Goal: Task Accomplishment & Management: Use online tool/utility

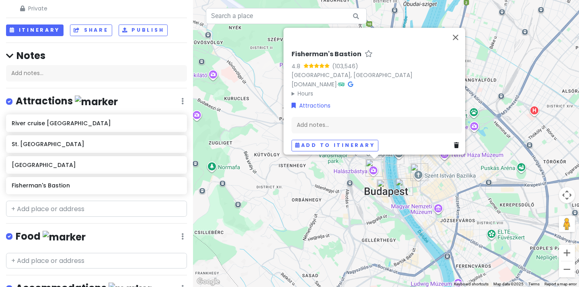
scroll to position [28, 0]
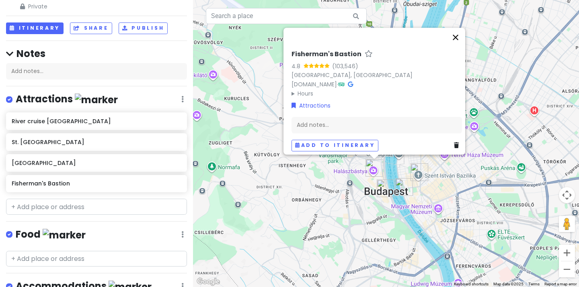
click at [459, 33] on button "Close" at bounding box center [455, 37] width 19 height 19
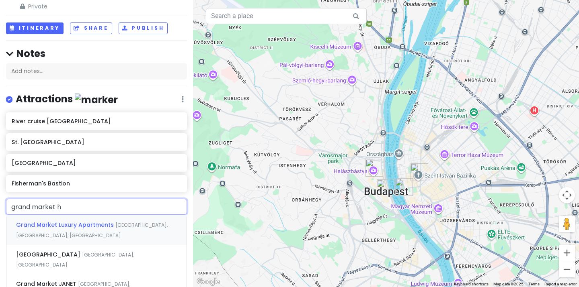
type input "grand market ha"
click at [95, 223] on span "[GEOGRAPHIC_DATA], [GEOGRAPHIC_DATA]" at bounding box center [75, 230] width 118 height 17
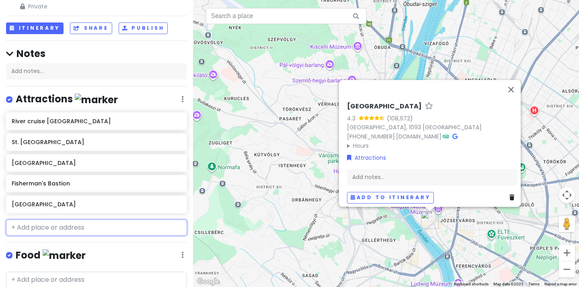
click at [95, 223] on input "text" at bounding box center [96, 228] width 181 height 16
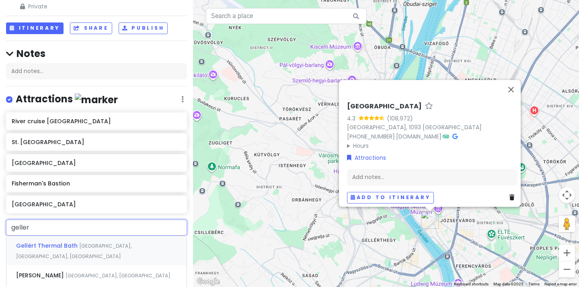
type input "gellert"
click at [114, 266] on div "[PERSON_NAME] [GEOGRAPHIC_DATA], [GEOGRAPHIC_DATA]" at bounding box center [96, 275] width 180 height 19
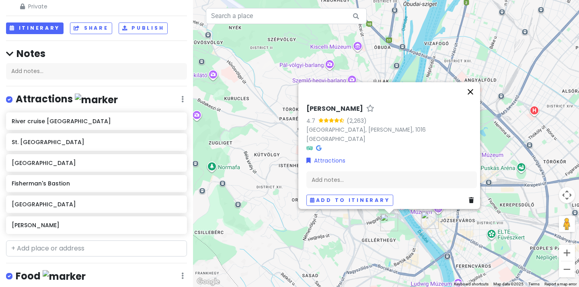
click at [471, 96] on button "Close" at bounding box center [470, 91] width 19 height 19
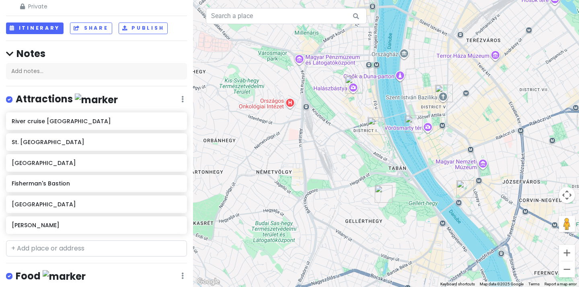
drag, startPoint x: 377, startPoint y: 187, endPoint x: 362, endPoint y: 107, distance: 80.6
click at [362, 107] on div at bounding box center [386, 143] width 386 height 287
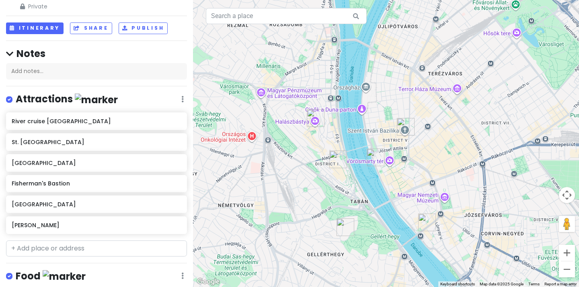
drag, startPoint x: 368, startPoint y: 108, endPoint x: 343, endPoint y: 135, distance: 36.7
click at [343, 135] on div at bounding box center [386, 143] width 386 height 287
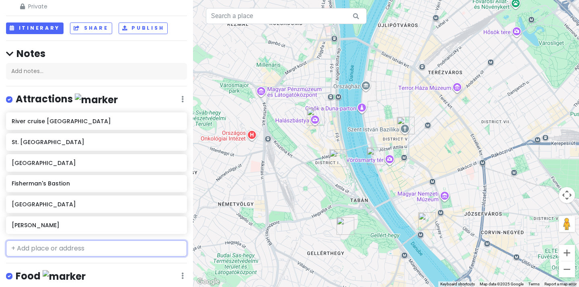
click at [95, 250] on input "text" at bounding box center [96, 249] width 181 height 16
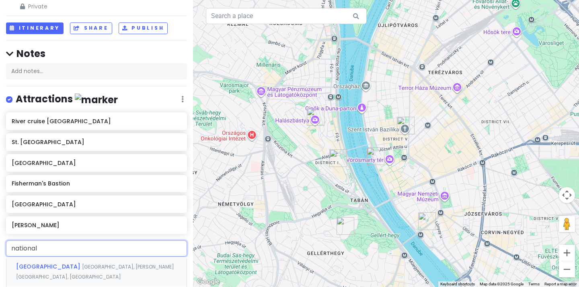
type input "national m"
click at [82, 264] on span "[GEOGRAPHIC_DATA]" at bounding box center [49, 267] width 66 height 8
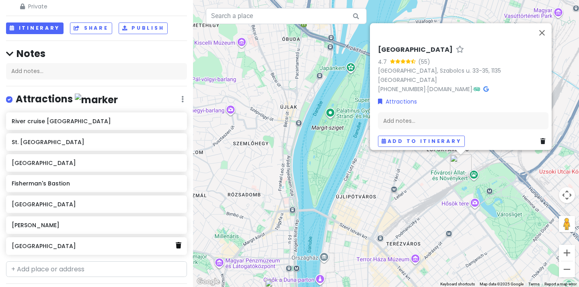
click at [176, 246] on icon at bounding box center [179, 245] width 6 height 6
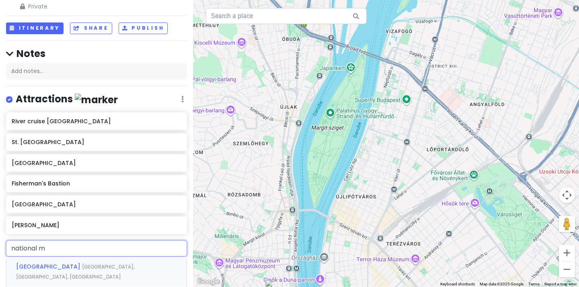
type input "national mu"
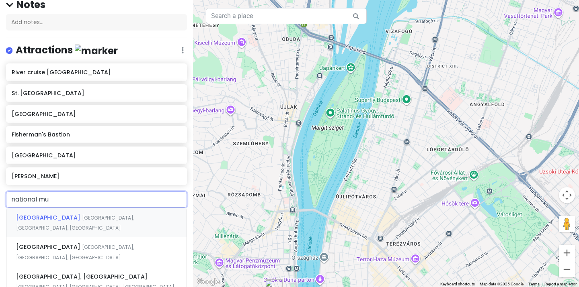
scroll to position [76, 0]
click at [105, 252] on div "[GEOGRAPHIC_DATA], [GEOGRAPHIC_DATA], [GEOGRAPHIC_DATA]" at bounding box center [96, 253] width 180 height 30
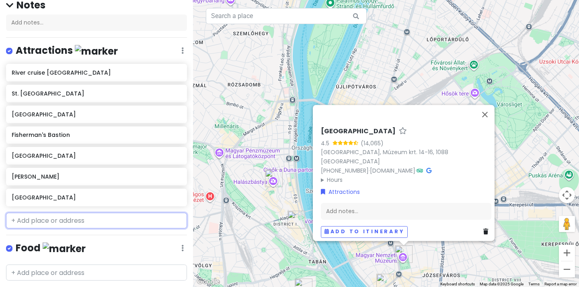
click at [80, 217] on input "text" at bounding box center [96, 221] width 181 height 16
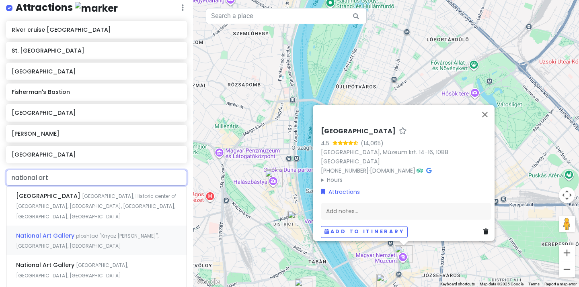
scroll to position [120, 0]
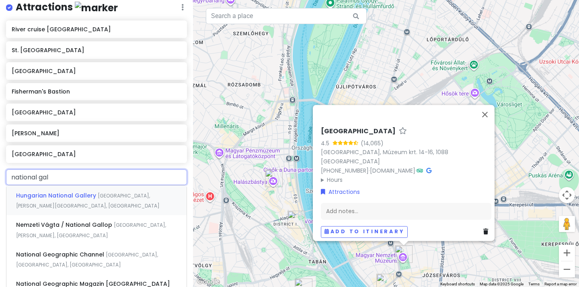
type input "national gall"
click at [121, 203] on div "[GEOGRAPHIC_DATA] [GEOGRAPHIC_DATA], [PERSON_NAME][GEOGRAPHIC_DATA], [GEOGRAPHI…" at bounding box center [96, 201] width 180 height 30
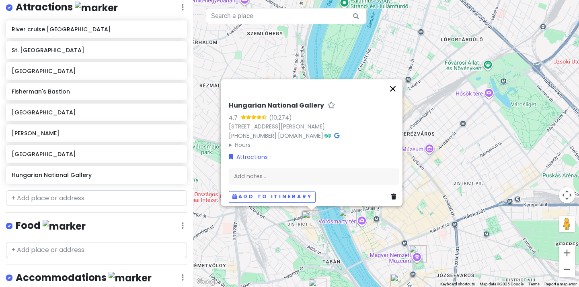
click at [396, 82] on button "Close" at bounding box center [392, 88] width 19 height 19
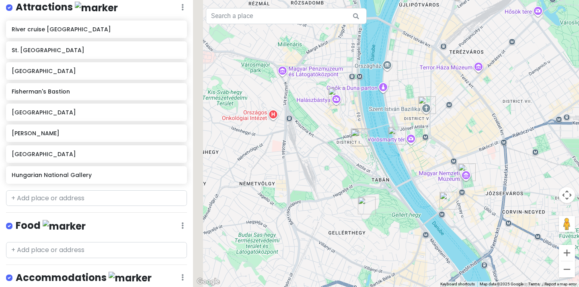
drag, startPoint x: 376, startPoint y: 220, endPoint x: 426, endPoint y: 139, distance: 95.6
click at [426, 139] on div at bounding box center [386, 143] width 386 height 287
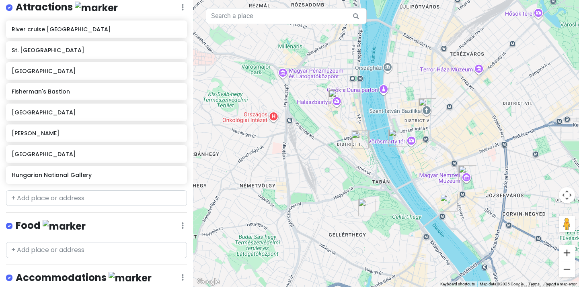
click at [567, 252] on button "Zoom in" at bounding box center [567, 253] width 16 height 16
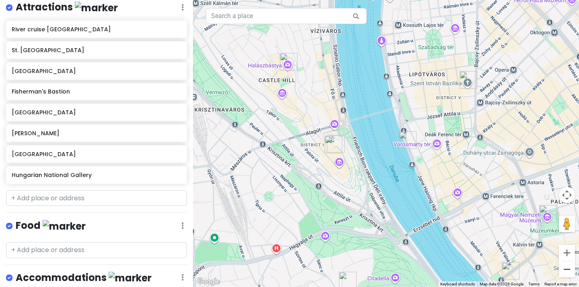
click at [568, 267] on button "Zoom out" at bounding box center [567, 270] width 16 height 16
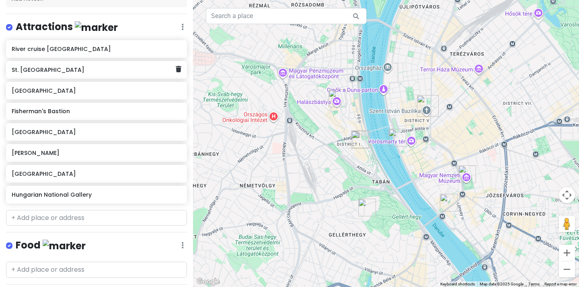
scroll to position [101, 0]
click at [336, 94] on img "Fisherman's Bastion" at bounding box center [337, 99] width 18 height 18
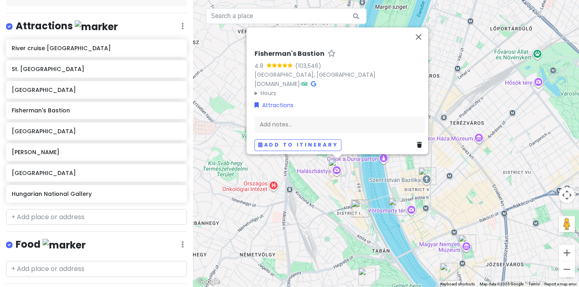
click at [259, 89] on summary "Hours" at bounding box center [339, 93] width 170 height 9
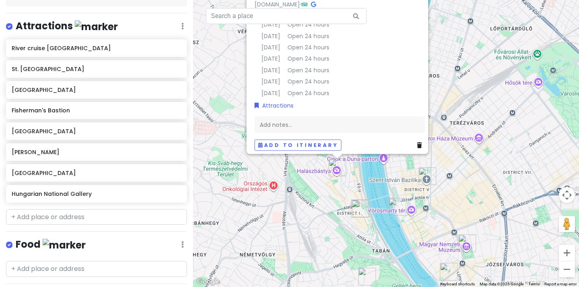
click at [299, 215] on div "Fisherman's Bastion 4.8 (103,546) [GEOGRAPHIC_DATA], [GEOGRAPHIC_DATA] [DOMAIN_…" at bounding box center [386, 143] width 386 height 287
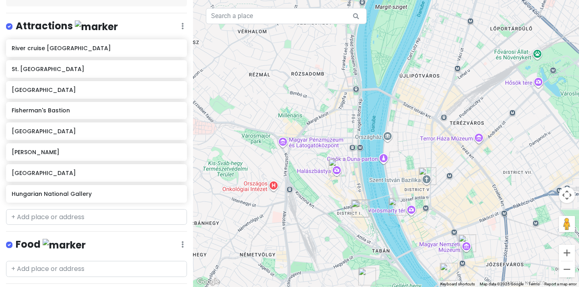
click at [339, 171] on img "Fisherman's Bastion" at bounding box center [337, 168] width 18 height 18
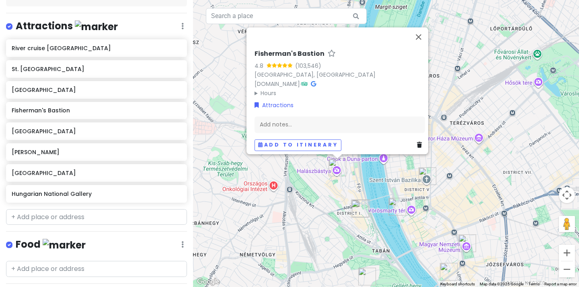
click at [341, 204] on div "Fisherman's Bastion 4.8 (103,546) [GEOGRAPHIC_DATA], [GEOGRAPHIC_DATA] [DOMAIN_…" at bounding box center [386, 143] width 386 height 287
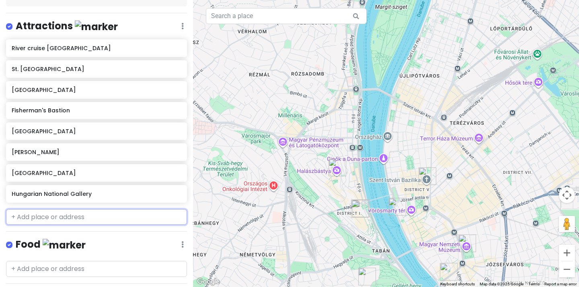
click at [157, 214] on input "text" at bounding box center [96, 217] width 181 height 16
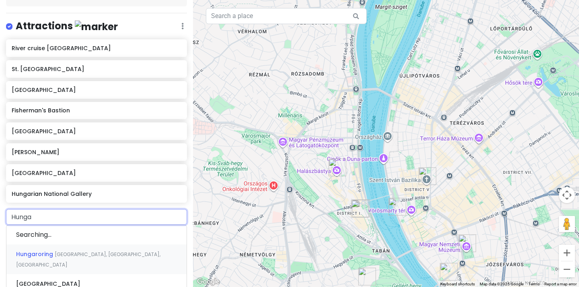
type input "Hungar"
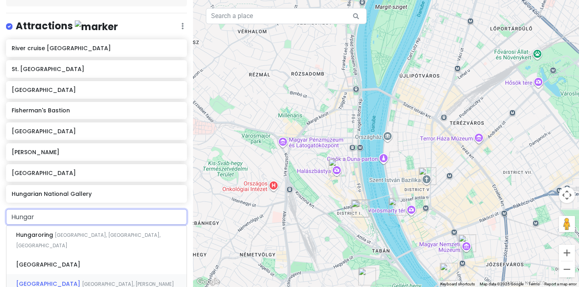
click at [55, 239] on span "[GEOGRAPHIC_DATA]" at bounding box center [35, 235] width 39 height 8
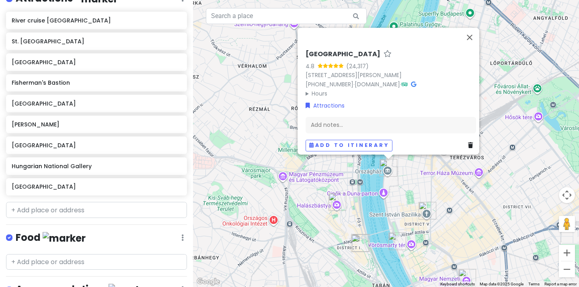
scroll to position [136, 0]
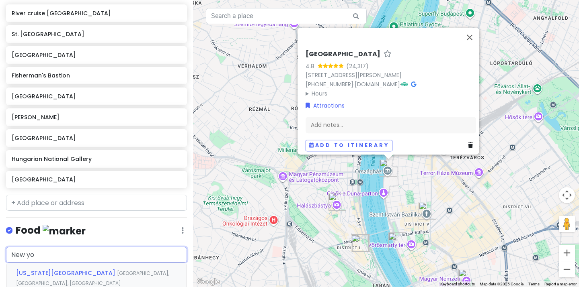
type input "New you"
click at [61, 271] on span "[GEOGRAPHIC_DATA], [GEOGRAPHIC_DATA], [GEOGRAPHIC_DATA]" at bounding box center [92, 278] width 153 height 17
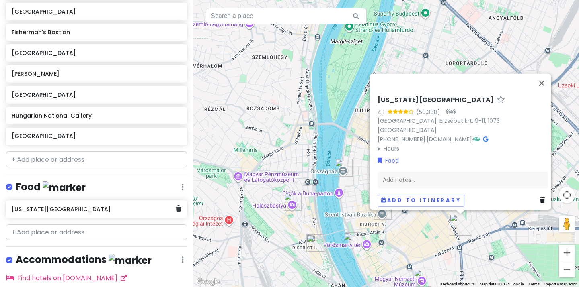
scroll to position [184, 0]
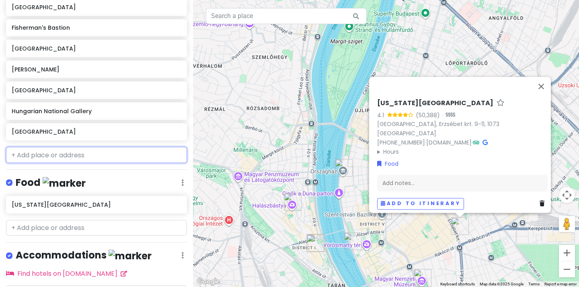
click at [105, 150] on input "text" at bounding box center [96, 155] width 181 height 16
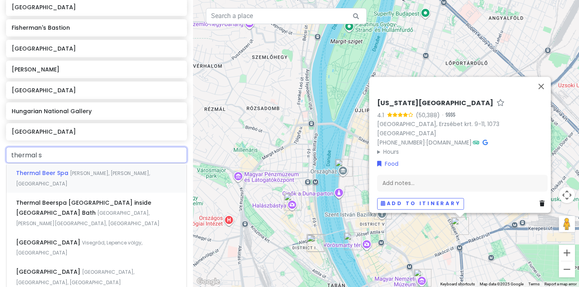
type input "thermal sp"
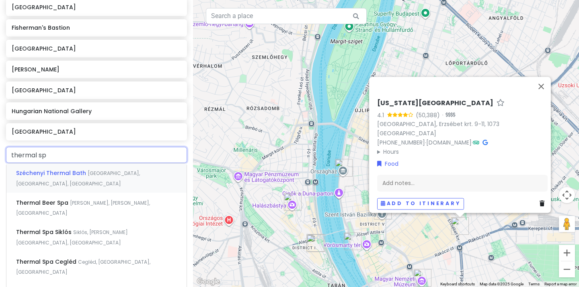
click at [107, 172] on span "[GEOGRAPHIC_DATA], [GEOGRAPHIC_DATA], [GEOGRAPHIC_DATA]" at bounding box center [78, 178] width 124 height 17
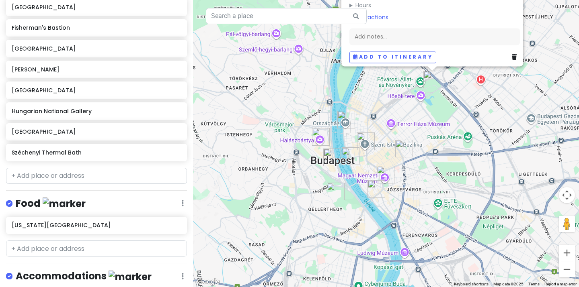
drag, startPoint x: 446, startPoint y: 206, endPoint x: 410, endPoint y: 100, distance: 111.6
click at [410, 100] on div "Széchenyi Thermal Bath 4.2 (61,334) [GEOGRAPHIC_DATA], Állatkerti krt. 9-11, [G…" at bounding box center [386, 143] width 386 height 287
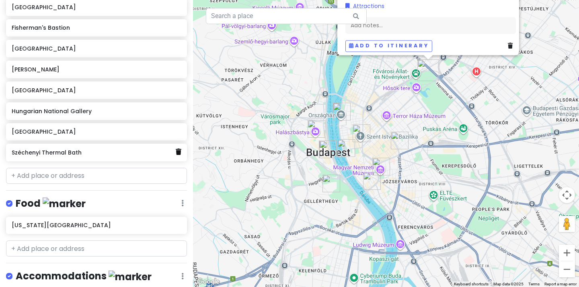
click at [179, 152] on icon at bounding box center [179, 152] width 6 height 6
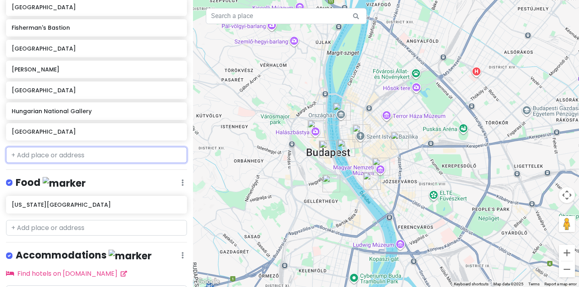
click at [113, 158] on input "text" at bounding box center [96, 155] width 181 height 16
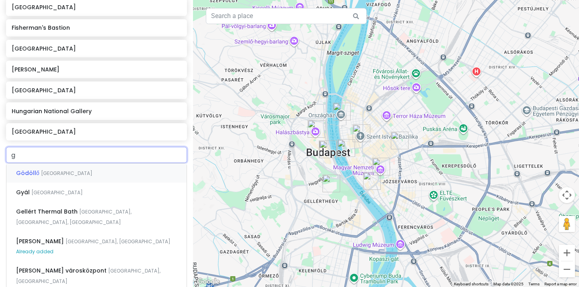
type input "go"
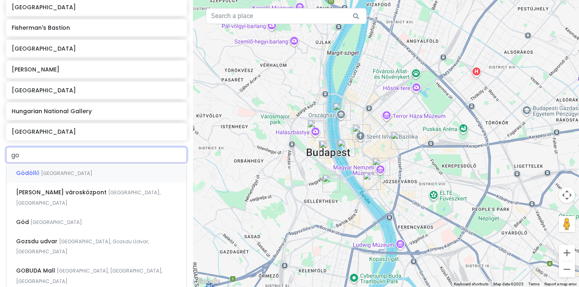
click at [69, 172] on div "Gödöllő [GEOGRAPHIC_DATA]" at bounding box center [96, 173] width 180 height 19
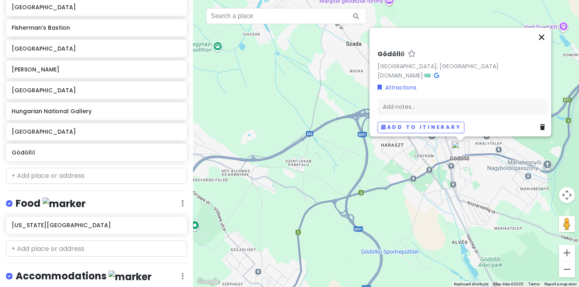
click at [543, 33] on button "Close" at bounding box center [541, 37] width 19 height 19
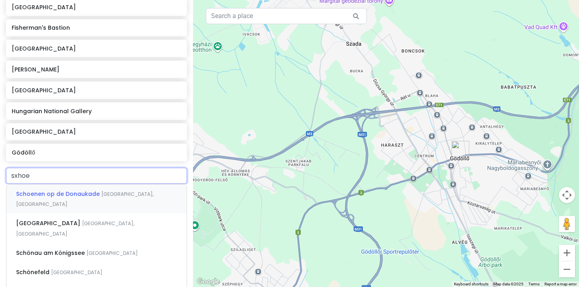
type input "sxhoes"
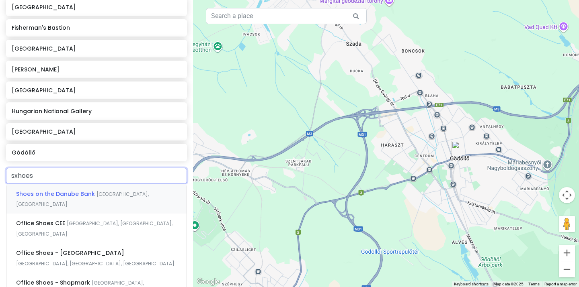
click at [126, 194] on span "[GEOGRAPHIC_DATA], [GEOGRAPHIC_DATA]" at bounding box center [82, 199] width 133 height 17
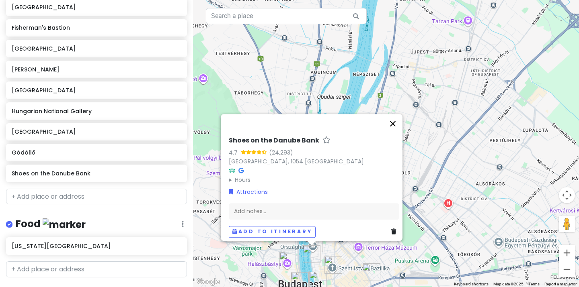
click at [397, 119] on button "Close" at bounding box center [392, 123] width 19 height 19
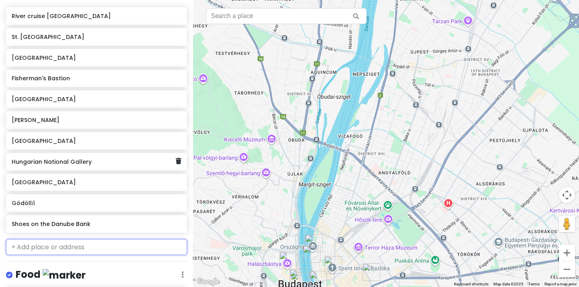
scroll to position [123, 0]
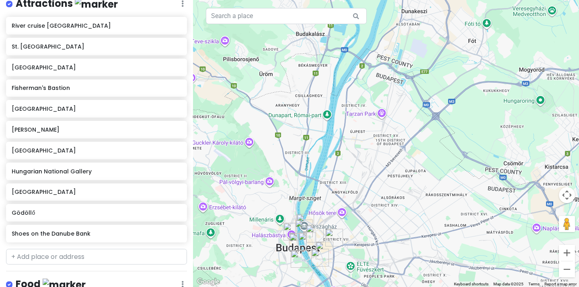
click at [296, 217] on img "Hungarian Parliament Building" at bounding box center [305, 223] width 18 height 18
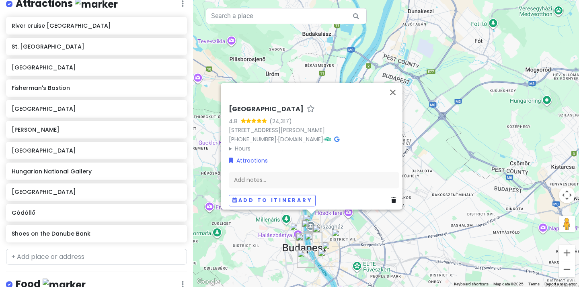
click at [267, 257] on div "[GEOGRAPHIC_DATA] 4.8 (24,317) [STREET_ADDRESS][PERSON_NAME] [PHONE_NUMBER] · […" at bounding box center [386, 143] width 386 height 287
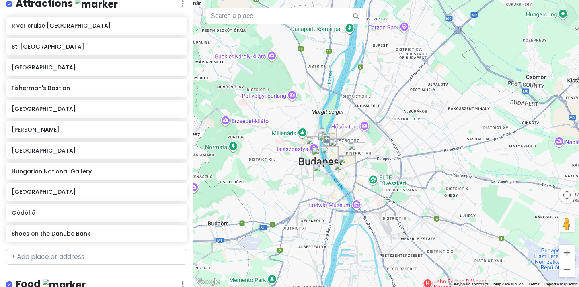
drag, startPoint x: 265, startPoint y: 262, endPoint x: 281, endPoint y: 175, distance: 88.7
click at [281, 175] on div at bounding box center [386, 143] width 386 height 287
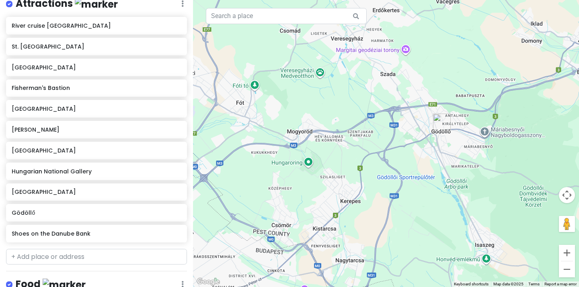
click at [437, 124] on img "Gödöllő" at bounding box center [442, 123] width 18 height 18
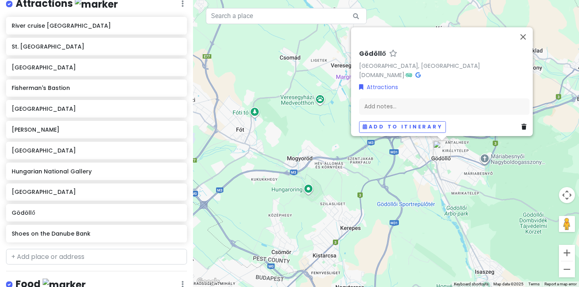
click at [354, 164] on div "Gödöllő Gödöllő, [GEOGRAPHIC_DATA] [DOMAIN_NAME] · Attractions Add notes... Add…" at bounding box center [386, 143] width 386 height 287
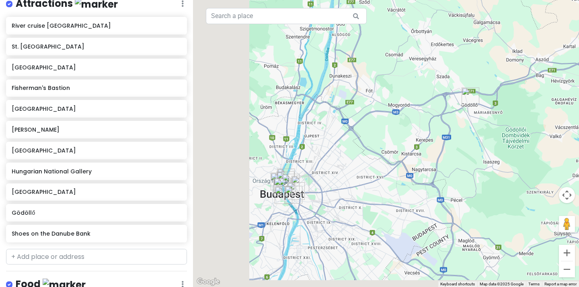
drag, startPoint x: 286, startPoint y: 220, endPoint x: 408, endPoint y: 117, distance: 160.3
click at [408, 117] on div at bounding box center [386, 143] width 386 height 287
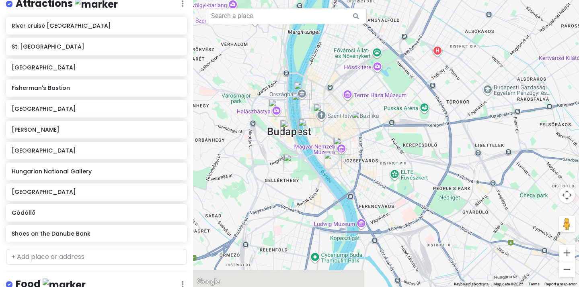
drag, startPoint x: 324, startPoint y: 201, endPoint x: 397, endPoint y: 80, distance: 141.6
click at [397, 80] on div at bounding box center [386, 143] width 386 height 287
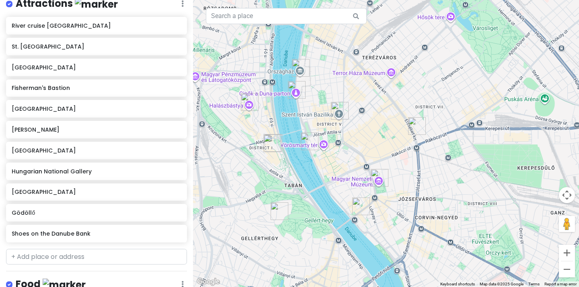
drag, startPoint x: 323, startPoint y: 162, endPoint x: 365, endPoint y: 89, distance: 83.8
click at [365, 89] on div at bounding box center [386, 143] width 386 height 287
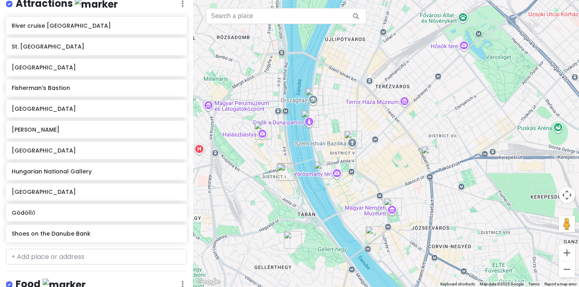
drag, startPoint x: 359, startPoint y: 123, endPoint x: 377, endPoint y: 161, distance: 41.9
click at [377, 161] on div at bounding box center [386, 143] width 386 height 287
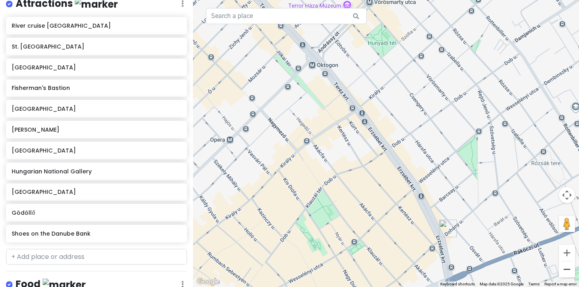
click at [569, 270] on button "Zoom out" at bounding box center [567, 270] width 16 height 16
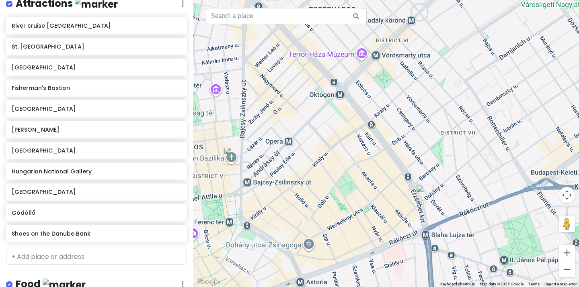
click at [569, 270] on button "Zoom out" at bounding box center [567, 270] width 16 height 16
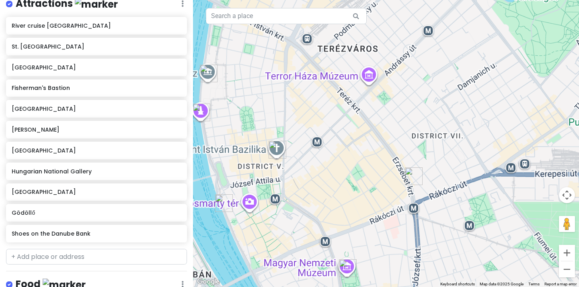
click at [569, 270] on button "Zoom out" at bounding box center [567, 270] width 16 height 16
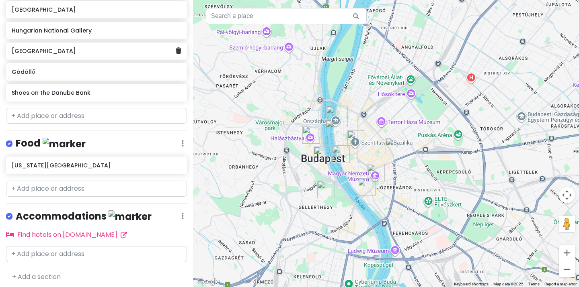
scroll to position [0, 0]
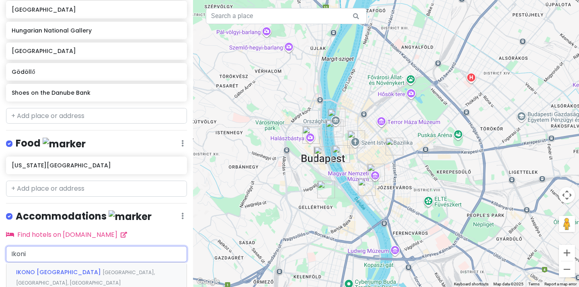
type input "Ikonik"
click at [111, 269] on span "[GEOGRAPHIC_DATA], [PERSON_NAME][GEOGRAPHIC_DATA], [GEOGRAPHIC_DATA]" at bounding box center [87, 277] width 143 height 17
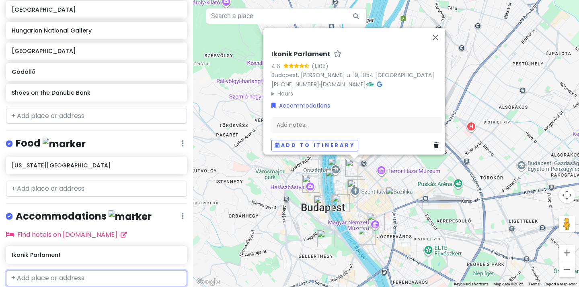
click at [84, 273] on input "text" at bounding box center [96, 279] width 181 height 16
type input "Monastery"
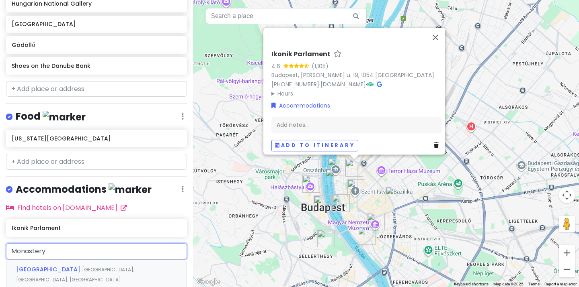
scroll to position [301, 0]
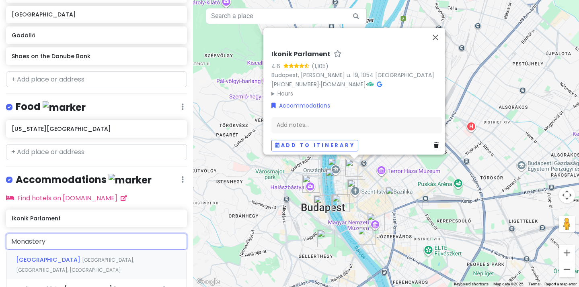
click at [82, 256] on span "[GEOGRAPHIC_DATA]" at bounding box center [49, 260] width 66 height 8
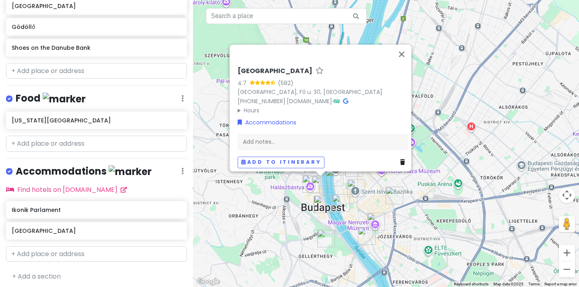
scroll to position [309, 0]
click at [79, 251] on input "text" at bounding box center [96, 255] width 181 height 16
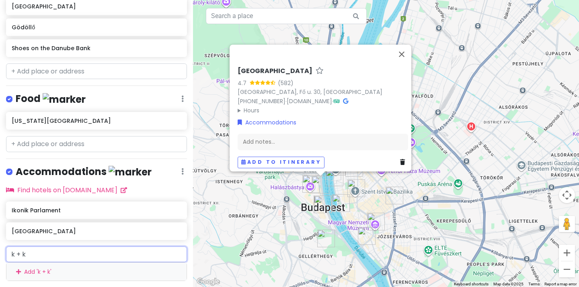
type input "k +"
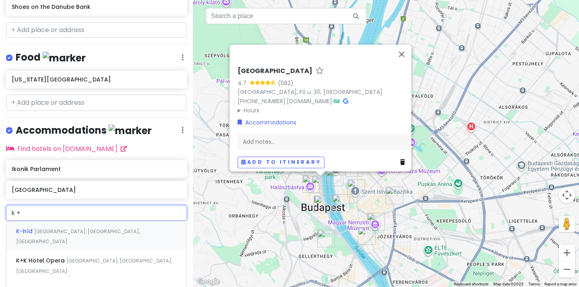
scroll to position [351, 0]
click at [110, 245] on span "[GEOGRAPHIC_DATA], [GEOGRAPHIC_DATA], [GEOGRAPHIC_DATA]" at bounding box center [78, 236] width 124 height 17
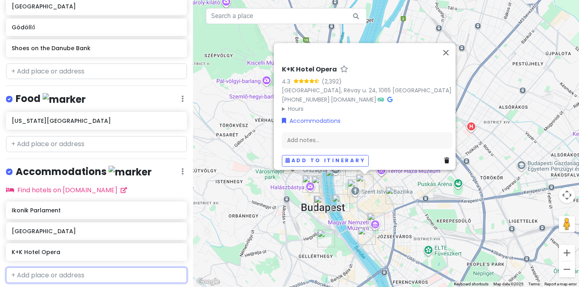
click at [105, 275] on input "text" at bounding box center [96, 276] width 181 height 16
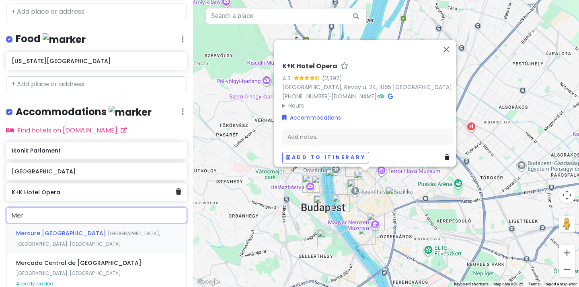
scroll to position [370, 0]
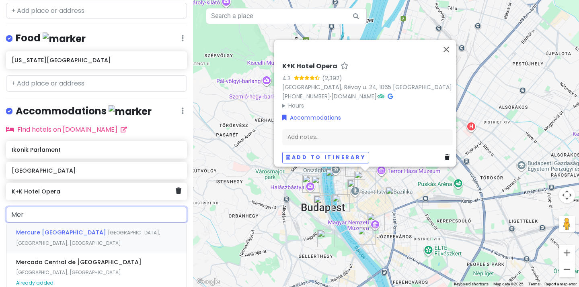
type input "Mera"
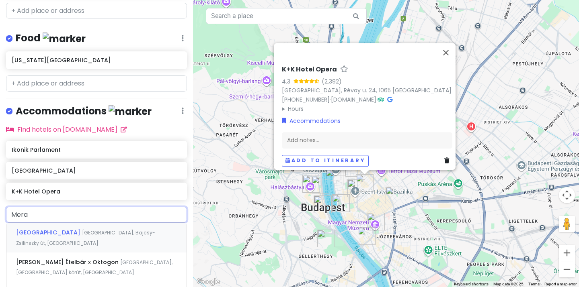
click at [103, 231] on span "[GEOGRAPHIC_DATA], Bajcsy-Zsilinszky út, [GEOGRAPHIC_DATA]" at bounding box center [85, 238] width 139 height 17
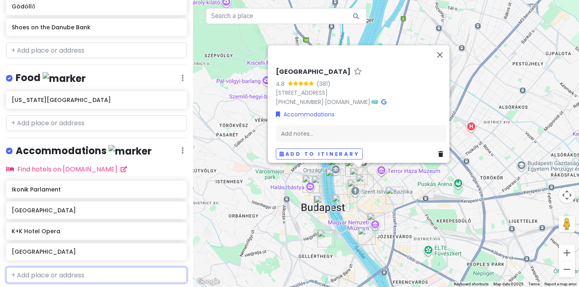
click at [39, 273] on input "text" at bounding box center [96, 275] width 181 height 16
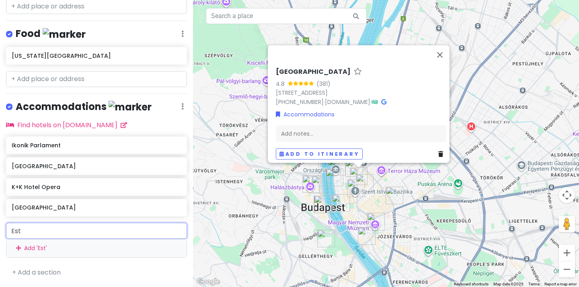
scroll to position [369, 0]
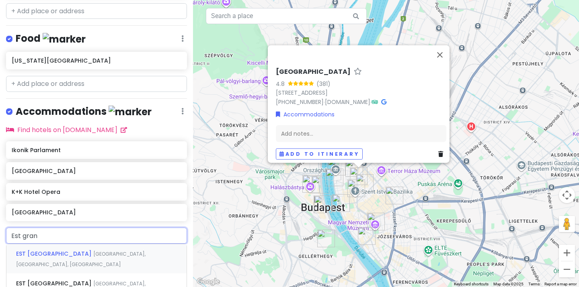
type input "Est grand"
click at [91, 251] on span "EST [GEOGRAPHIC_DATA]" at bounding box center [54, 254] width 77 height 8
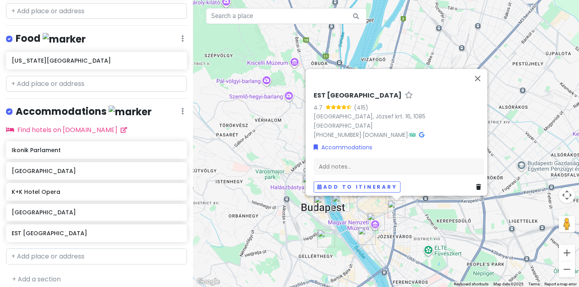
click at [226, 129] on div "EST [GEOGRAPHIC_DATA] 4.7 (415) [GEOGRAPHIC_DATA], József krt. 16, 1085 Hungary…" at bounding box center [386, 143] width 386 height 287
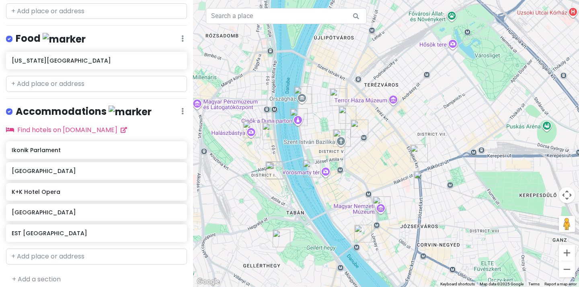
drag, startPoint x: 387, startPoint y: 205, endPoint x: 422, endPoint y: 134, distance: 78.9
click at [422, 134] on div at bounding box center [386, 143] width 386 height 287
click at [420, 180] on img "EST Grand Hotel Savoy Budapest" at bounding box center [423, 180] width 18 height 18
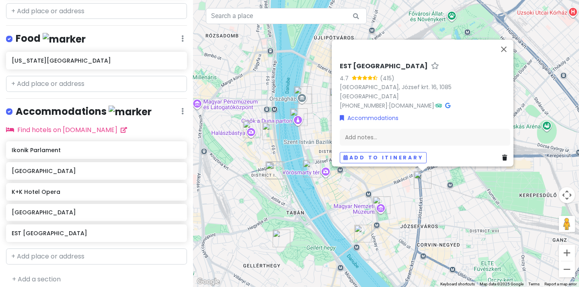
click at [308, 194] on div "EST [GEOGRAPHIC_DATA] 4.7 (415) [GEOGRAPHIC_DATA], József krt. 16, 1085 Hungary…" at bounding box center [386, 143] width 386 height 287
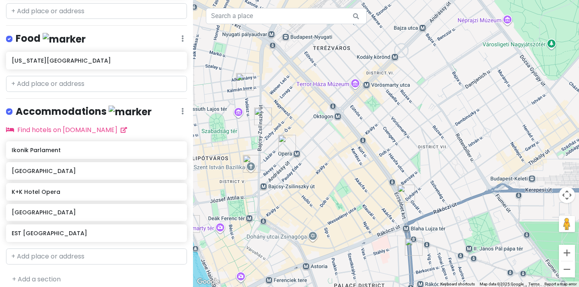
click at [287, 141] on img "K+K Hotel Opera" at bounding box center [287, 144] width 18 height 18
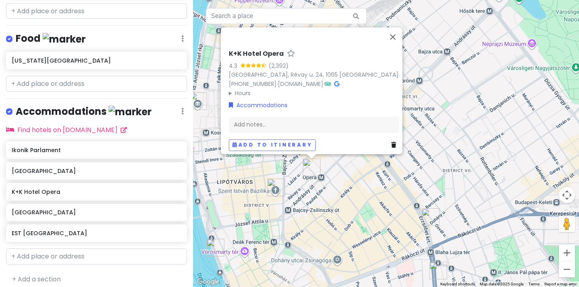
click at [273, 194] on img "St. Stephen's Basilica" at bounding box center [276, 188] width 18 height 18
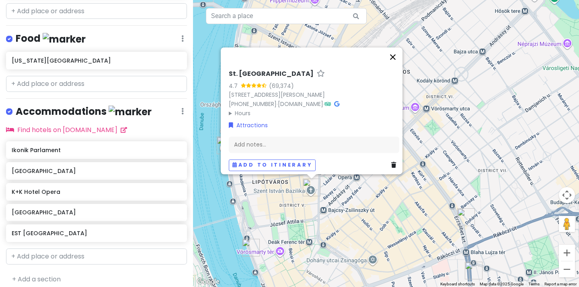
click at [398, 53] on button "Close" at bounding box center [392, 56] width 19 height 19
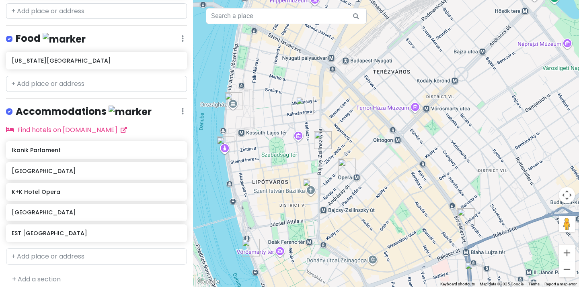
click at [321, 137] on img "Mera Hotel" at bounding box center [323, 140] width 18 height 18
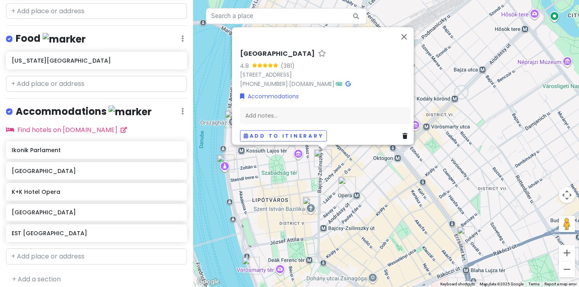
click at [349, 157] on div "[GEOGRAPHIC_DATA] 4.8 (381) [STREET_ADDRESS] [PHONE_NUMBER] · [DOMAIN_NAME] · A…" at bounding box center [386, 143] width 386 height 287
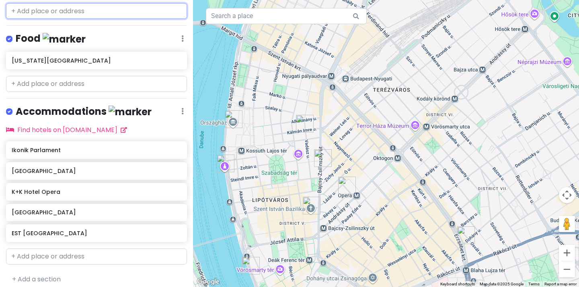
click at [55, 3] on input "text" at bounding box center [96, 11] width 181 height 16
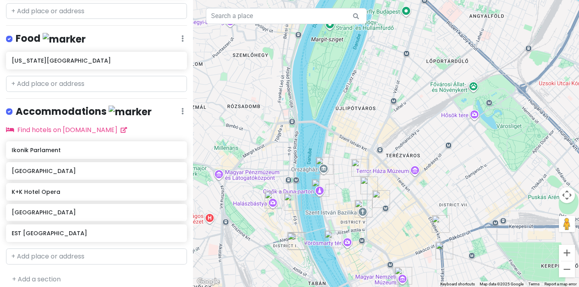
click at [381, 199] on img "K+K Hotel Opera" at bounding box center [381, 200] width 18 height 18
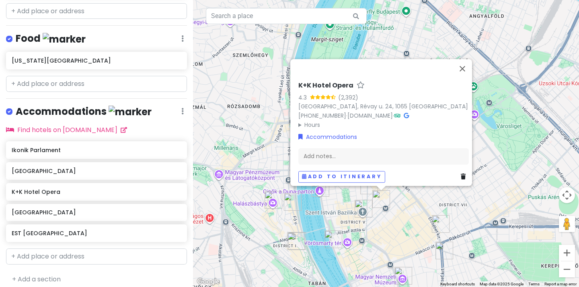
click at [363, 196] on div "K+K Hotel Opera 4.3 (2,392) [GEOGRAPHIC_DATA], [GEOGRAPHIC_DATA] u. 24, 1065 Hu…" at bounding box center [386, 143] width 386 height 287
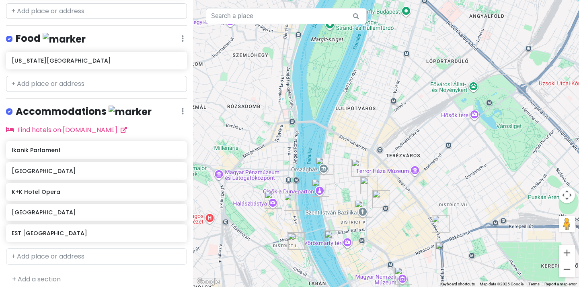
click at [370, 191] on img "Mera Hotel" at bounding box center [369, 186] width 18 height 18
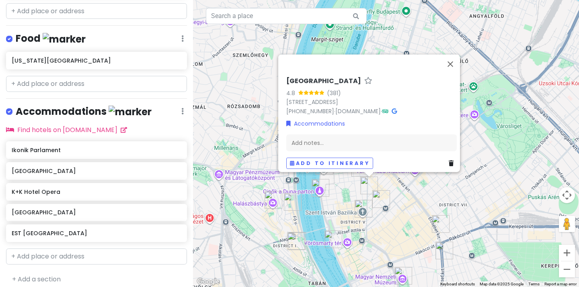
click at [354, 189] on div "[GEOGRAPHIC_DATA] 4.8 (381) [STREET_ADDRESS] [PHONE_NUMBER] · [DOMAIN_NAME] · A…" at bounding box center [386, 143] width 386 height 287
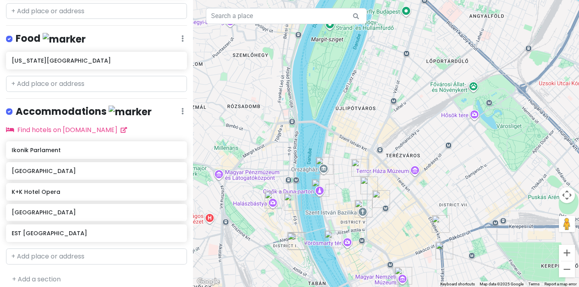
click at [361, 173] on img "Ikonik Parlament" at bounding box center [360, 168] width 18 height 18
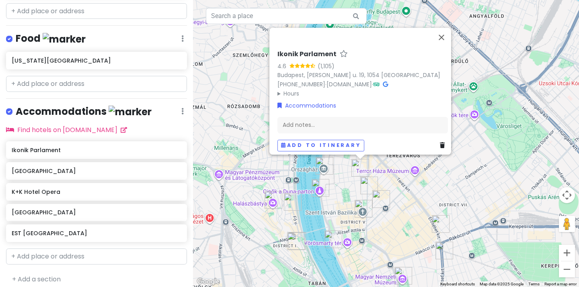
click at [379, 179] on div "Ikonik Parlament 4.6 (1,105) [GEOGRAPHIC_DATA], [PERSON_NAME] u. 19, 1054 Hunga…" at bounding box center [386, 143] width 386 height 287
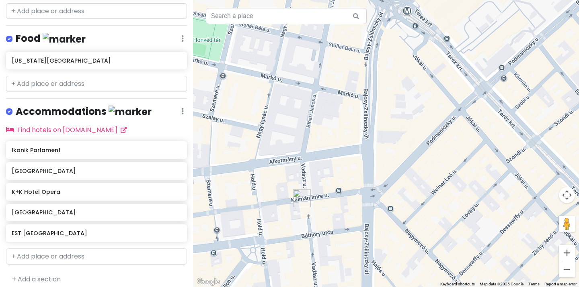
drag, startPoint x: 364, startPoint y: 221, endPoint x: 368, endPoint y: 122, distance: 99.0
click at [367, 122] on div at bounding box center [386, 143] width 386 height 287
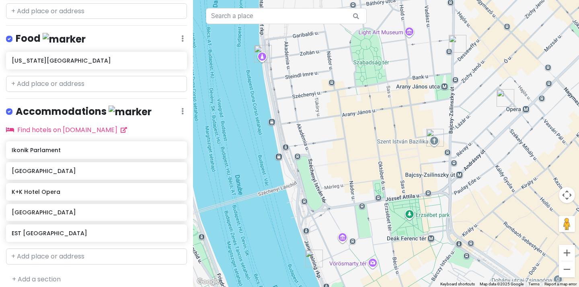
click at [543, 1] on div at bounding box center [386, 143] width 386 height 287
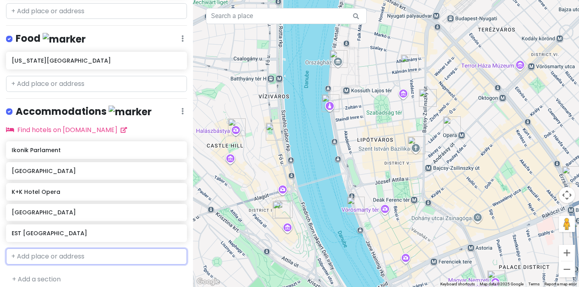
click at [52, 249] on input "text" at bounding box center [96, 257] width 181 height 16
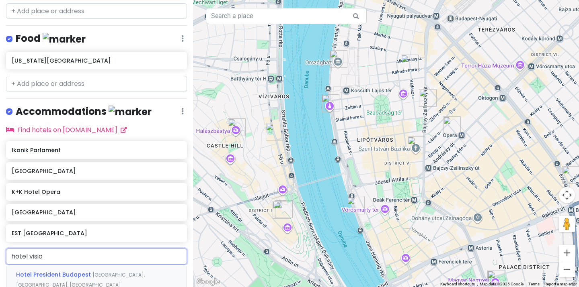
type input "hotel vision"
click at [61, 271] on span "Hotel Vision [GEOGRAPHIC_DATA]" at bounding box center [67, 275] width 102 height 8
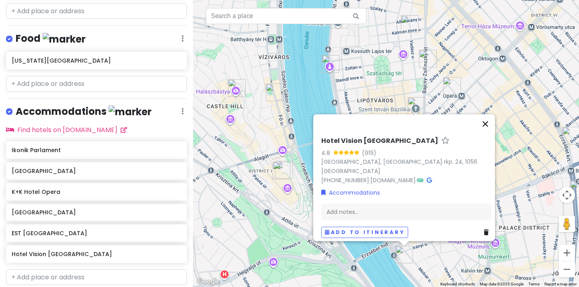
click at [493, 131] on button "Close" at bounding box center [485, 123] width 19 height 19
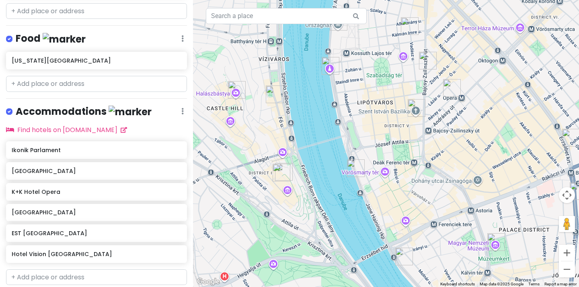
drag, startPoint x: 389, startPoint y: 197, endPoint x: 404, endPoint y: 246, distance: 51.5
click at [404, 246] on div at bounding box center [386, 143] width 386 height 287
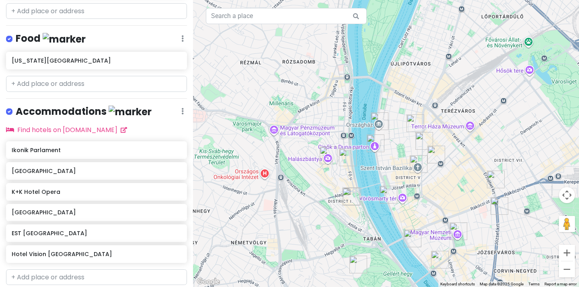
drag, startPoint x: 410, startPoint y: 249, endPoint x: 410, endPoint y: 215, distance: 34.2
click at [410, 215] on div at bounding box center [386, 143] width 386 height 287
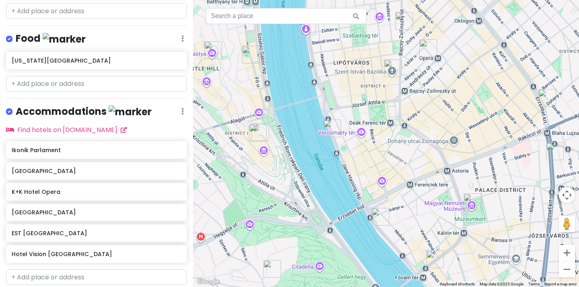
drag, startPoint x: 374, startPoint y: 230, endPoint x: 347, endPoint y: 140, distance: 93.5
click at [347, 140] on div at bounding box center [386, 143] width 386 height 287
